Goal: Information Seeking & Learning: Learn about a topic

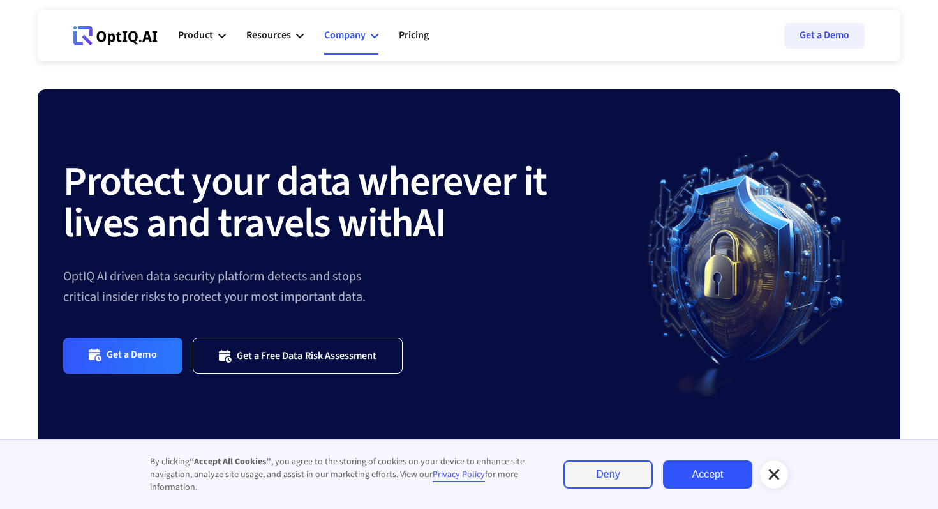
click at [362, 30] on div "Company" at bounding box center [344, 35] width 41 height 17
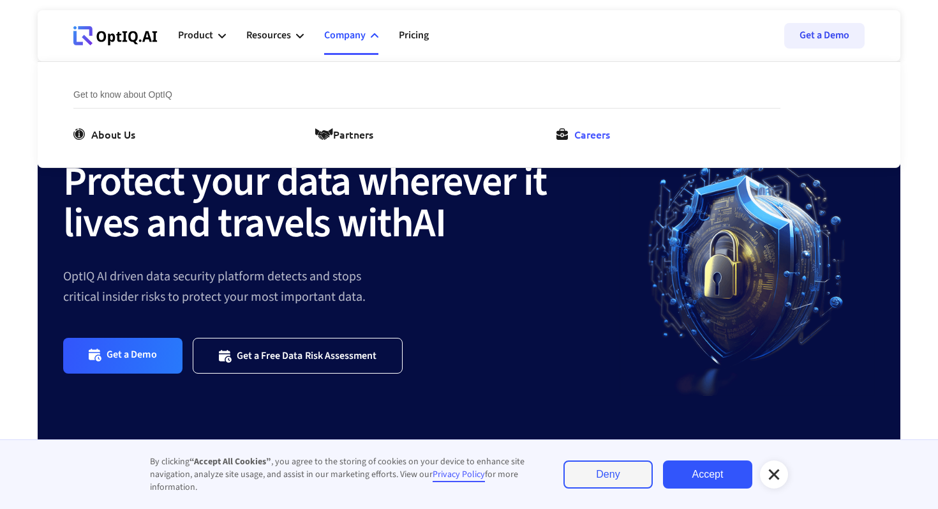
click at [568, 131] on link "Careers" at bounding box center [585, 133] width 59 height 15
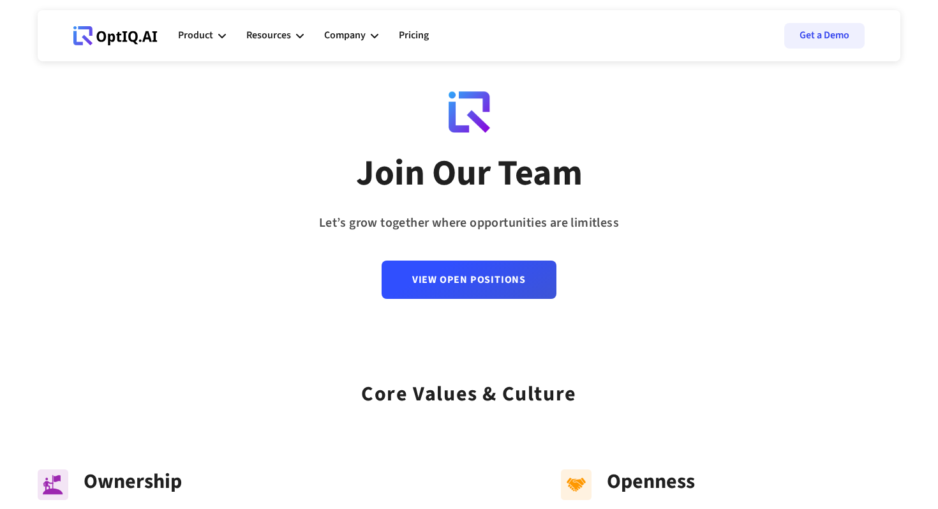
scroll to position [20, 0]
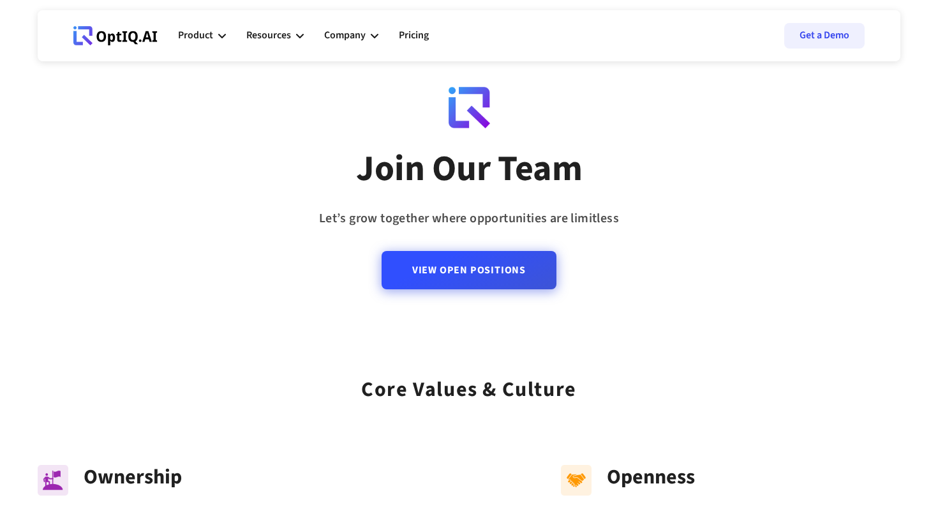
click at [503, 274] on link "View Open Positions" at bounding box center [469, 270] width 175 height 38
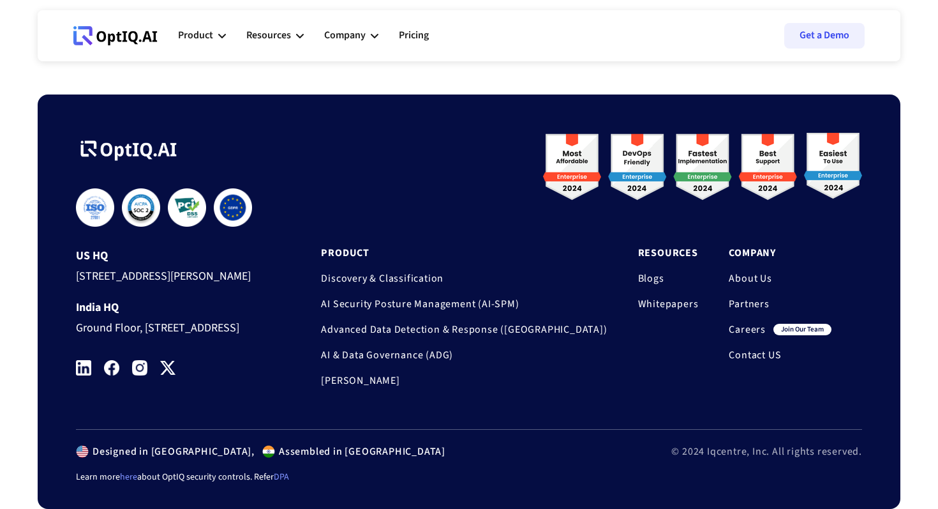
scroll to position [1311, 0]
click at [754, 323] on link "Careers" at bounding box center [747, 329] width 37 height 13
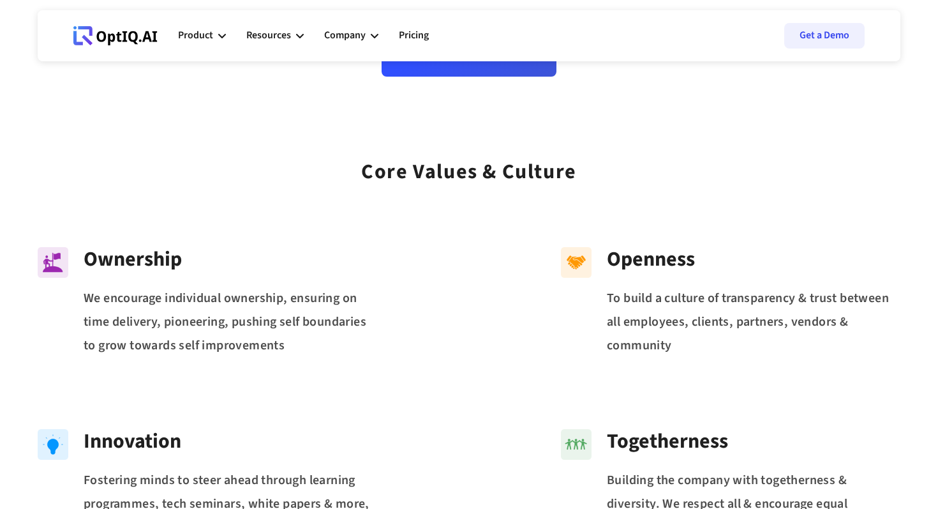
scroll to position [240, 0]
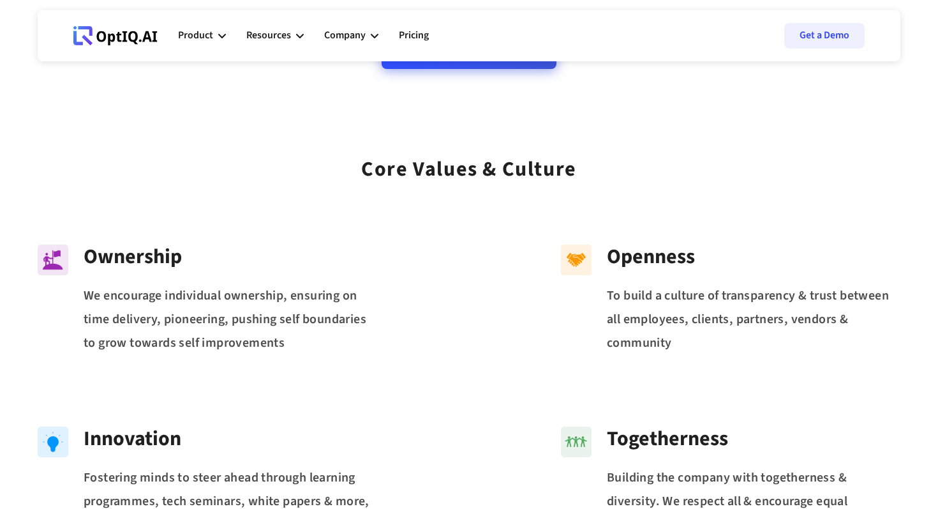
click at [472, 68] on link "View Open Positions" at bounding box center [469, 50] width 175 height 38
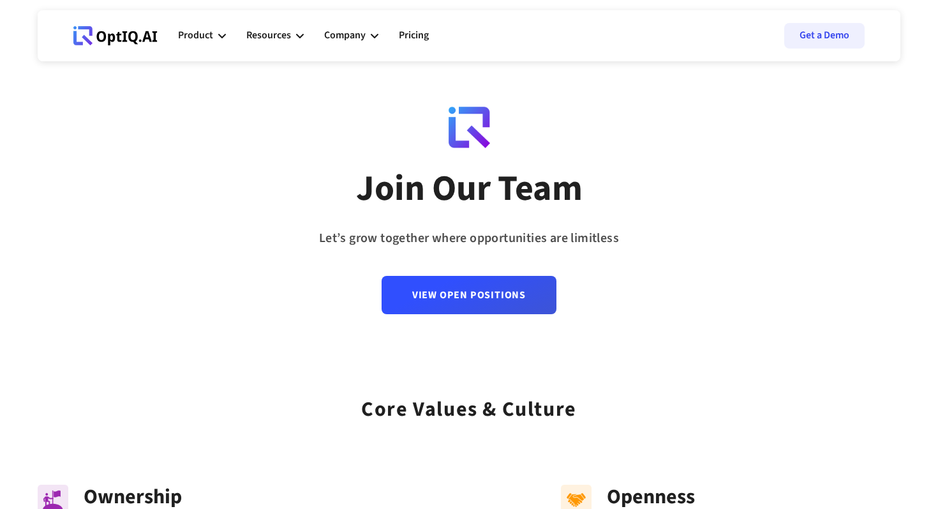
click at [98, 33] on icon at bounding box center [101, 36] width 10 height 11
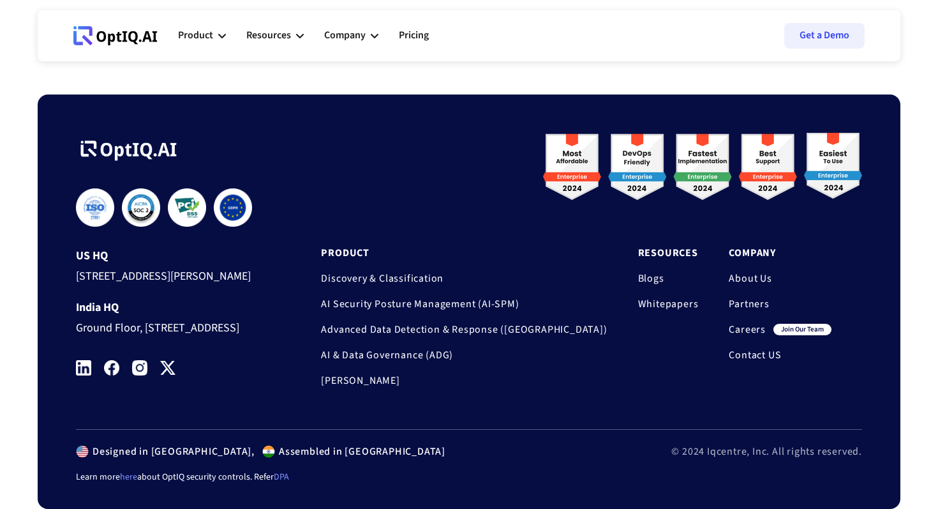
scroll to position [1311, 0]
click at [764, 348] on link "Contact US" at bounding box center [780, 354] width 103 height 13
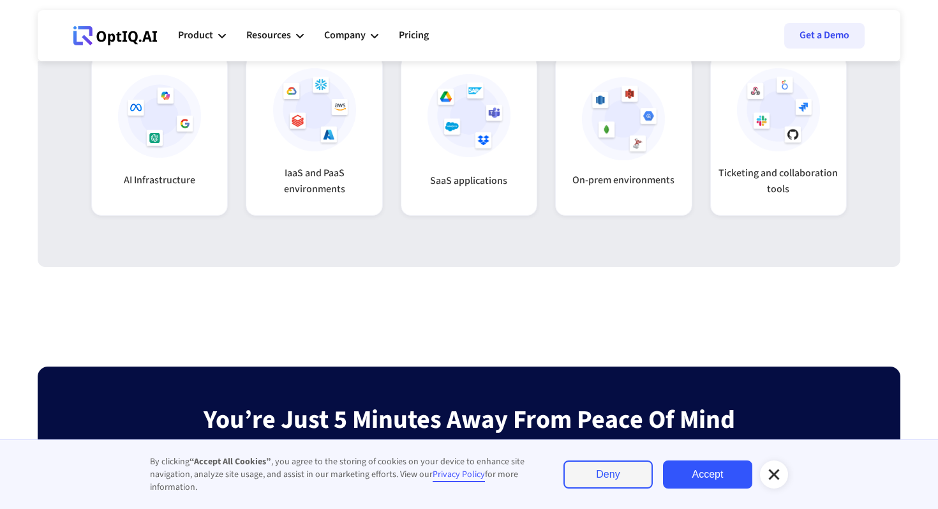
scroll to position [3571, 0]
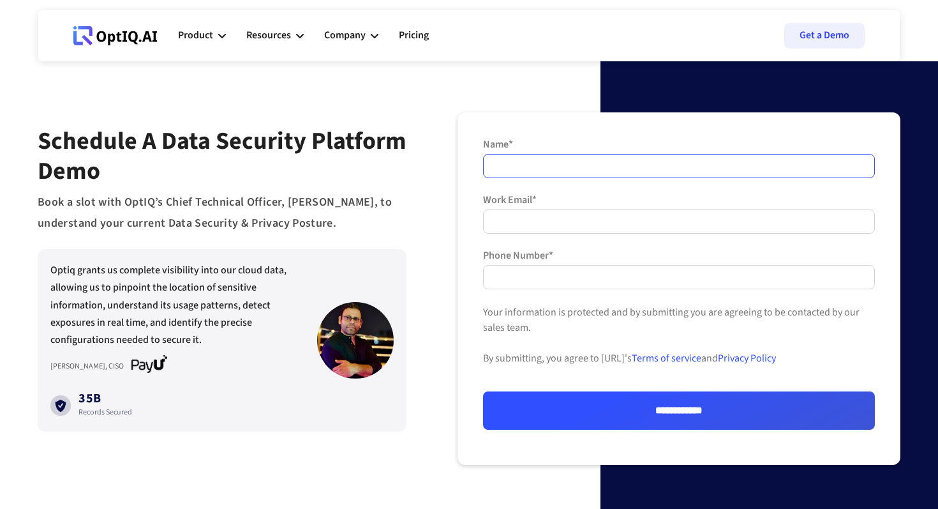
click at [660, 164] on input "Name*" at bounding box center [679, 166] width 392 height 24
click at [413, 289] on div "**********" at bounding box center [469, 288] width 863 height 352
click at [201, 38] on div "Product" at bounding box center [195, 35] width 35 height 17
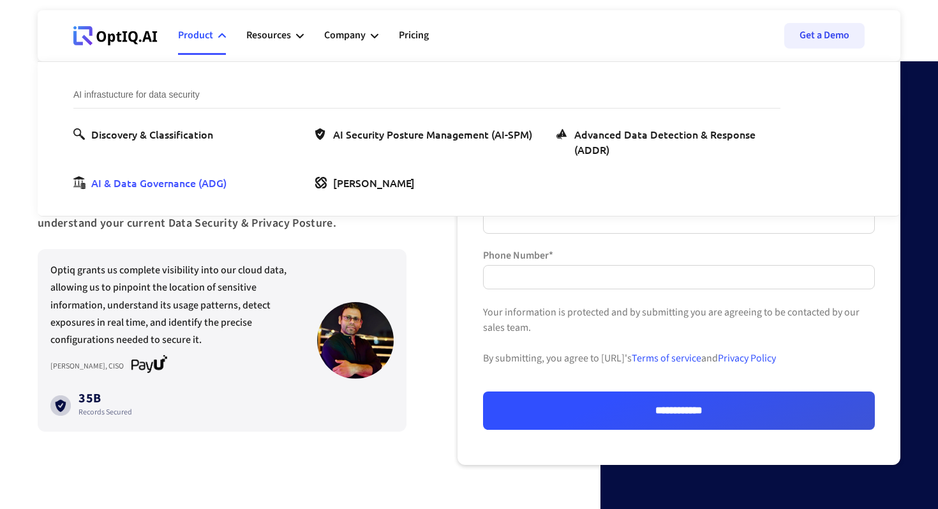
click at [161, 175] on div "AI & Data Governance (ADG)" at bounding box center [158, 182] width 135 height 15
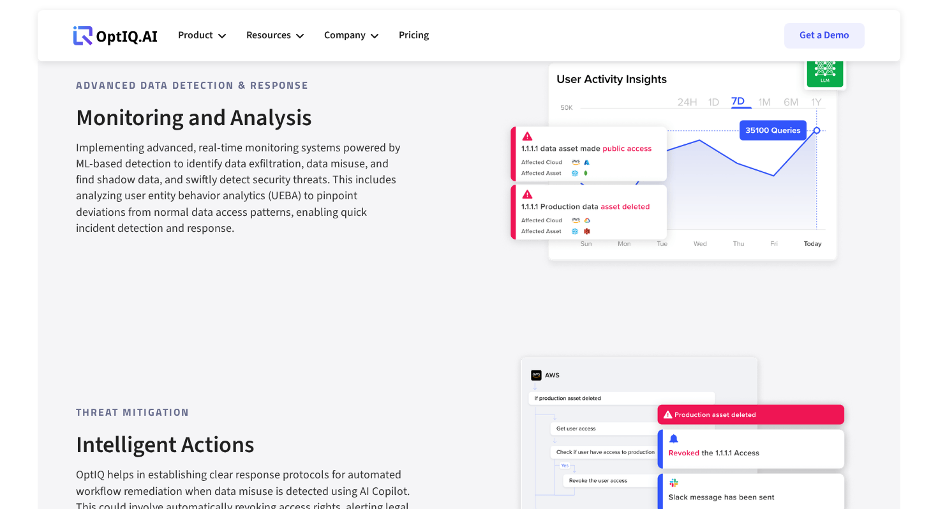
scroll to position [957, 0]
